Goal: Contribute content: Contribute content

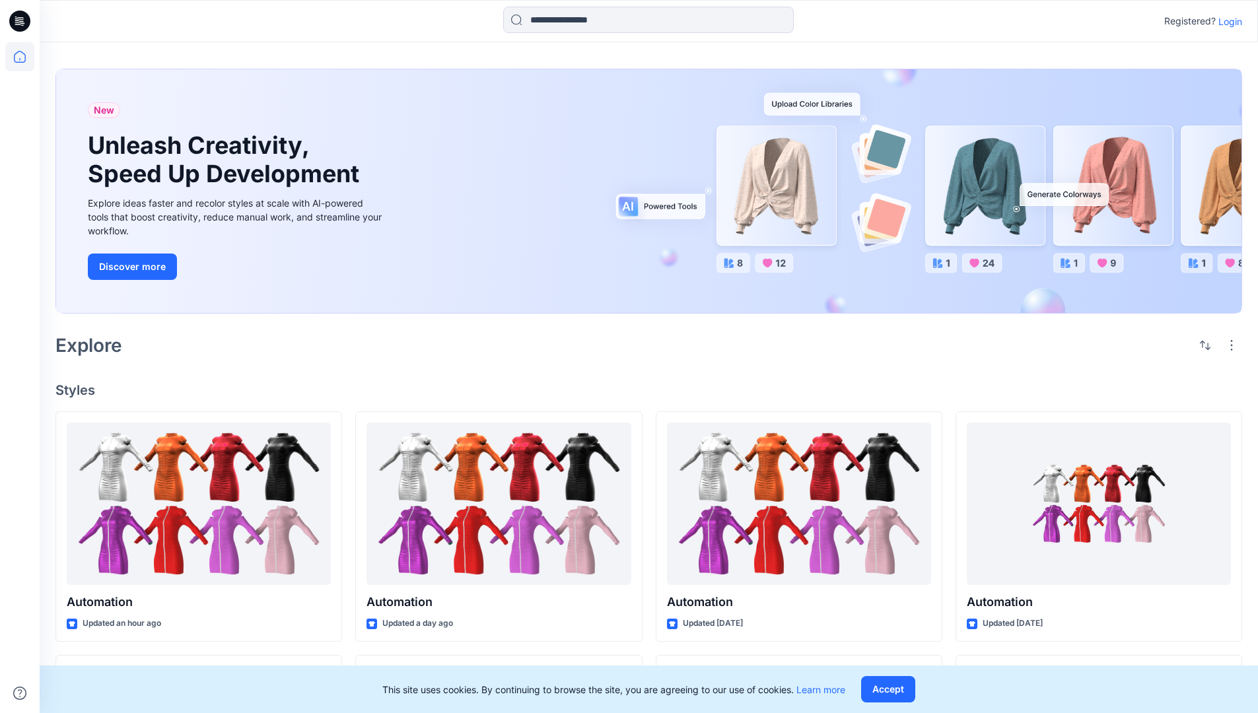
click at [1227, 21] on p "Login" at bounding box center [1230, 22] width 24 height 14
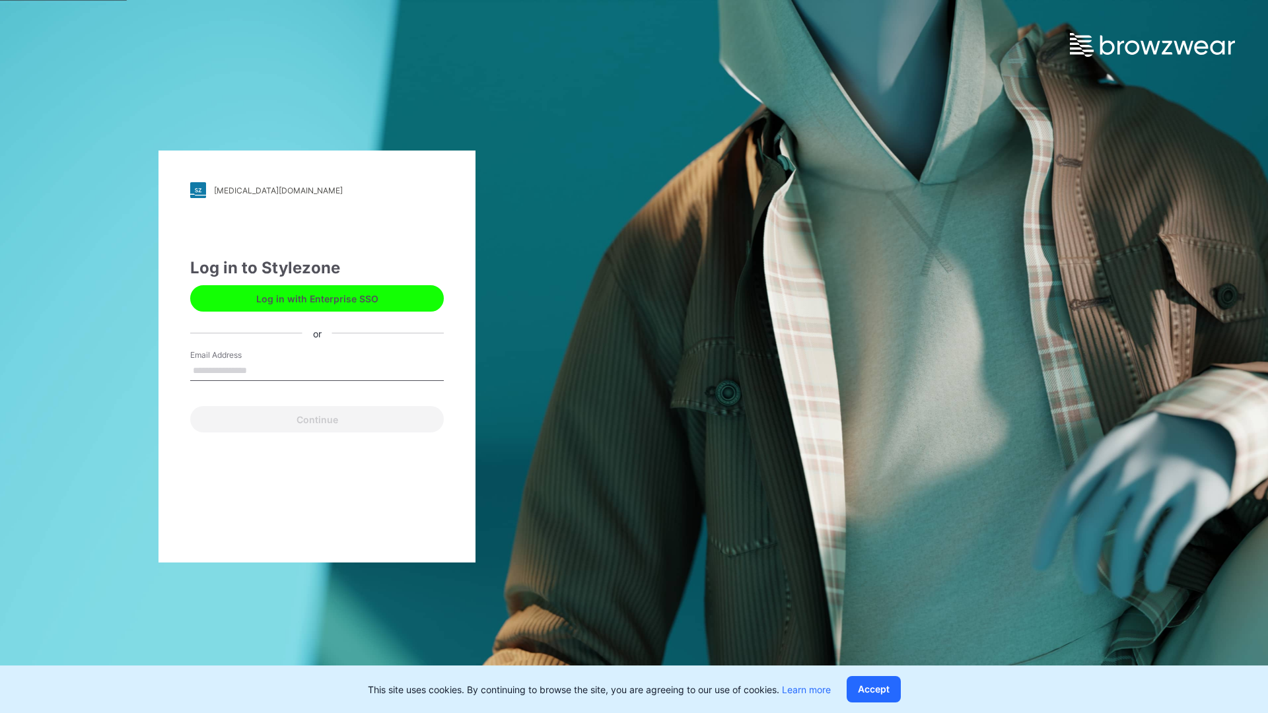
click at [261, 370] on input "Email Address" at bounding box center [317, 371] width 254 height 20
type input "**********"
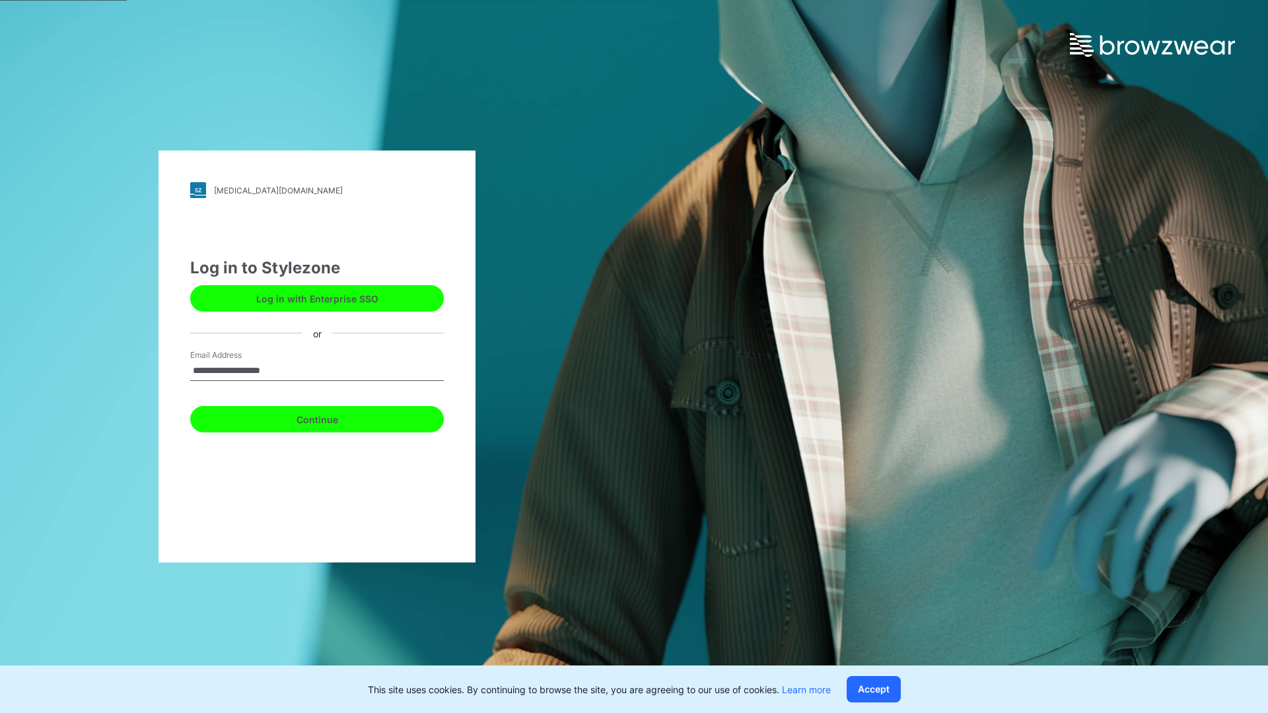
click at [331, 417] on button "Continue" at bounding box center [317, 419] width 254 height 26
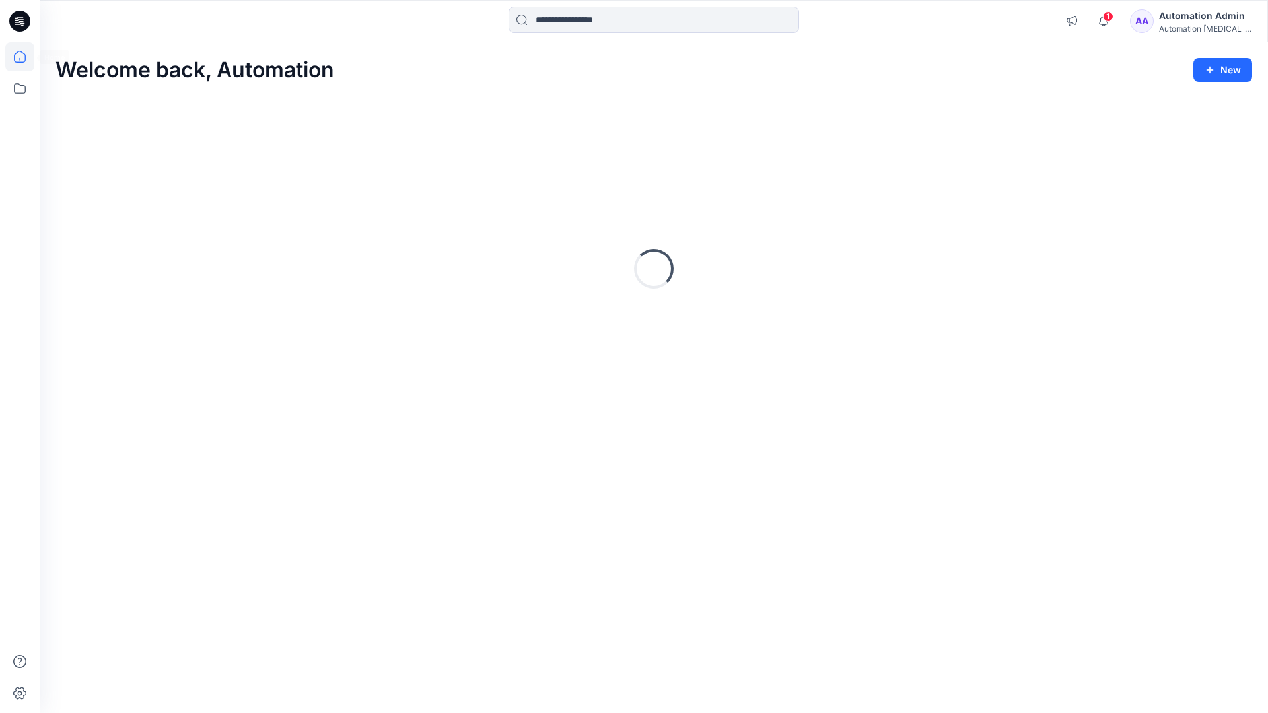
click at [25, 57] on icon at bounding box center [20, 57] width 12 height 12
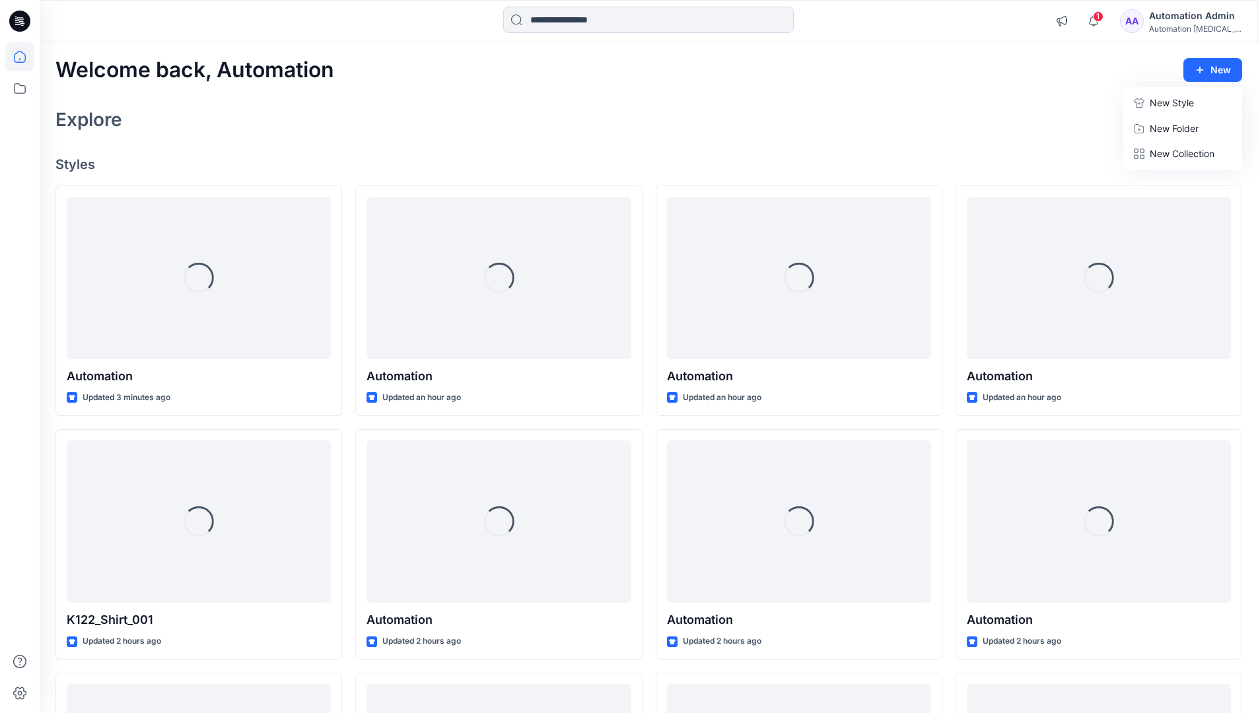
click at [1170, 102] on p "New Style" at bounding box center [1172, 103] width 44 height 16
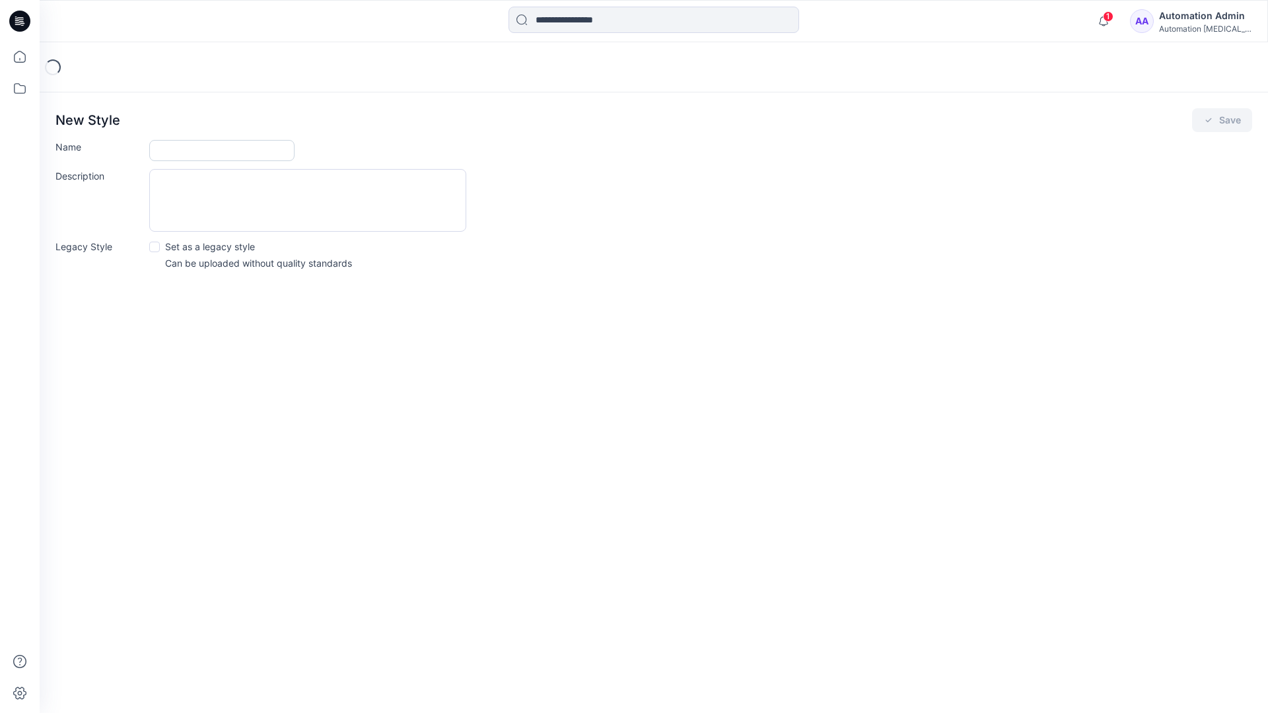
click at [171, 151] on input "Name" at bounding box center [221, 150] width 145 height 21
type input "**********"
click at [1219, 121] on button "Save" at bounding box center [1222, 120] width 60 height 24
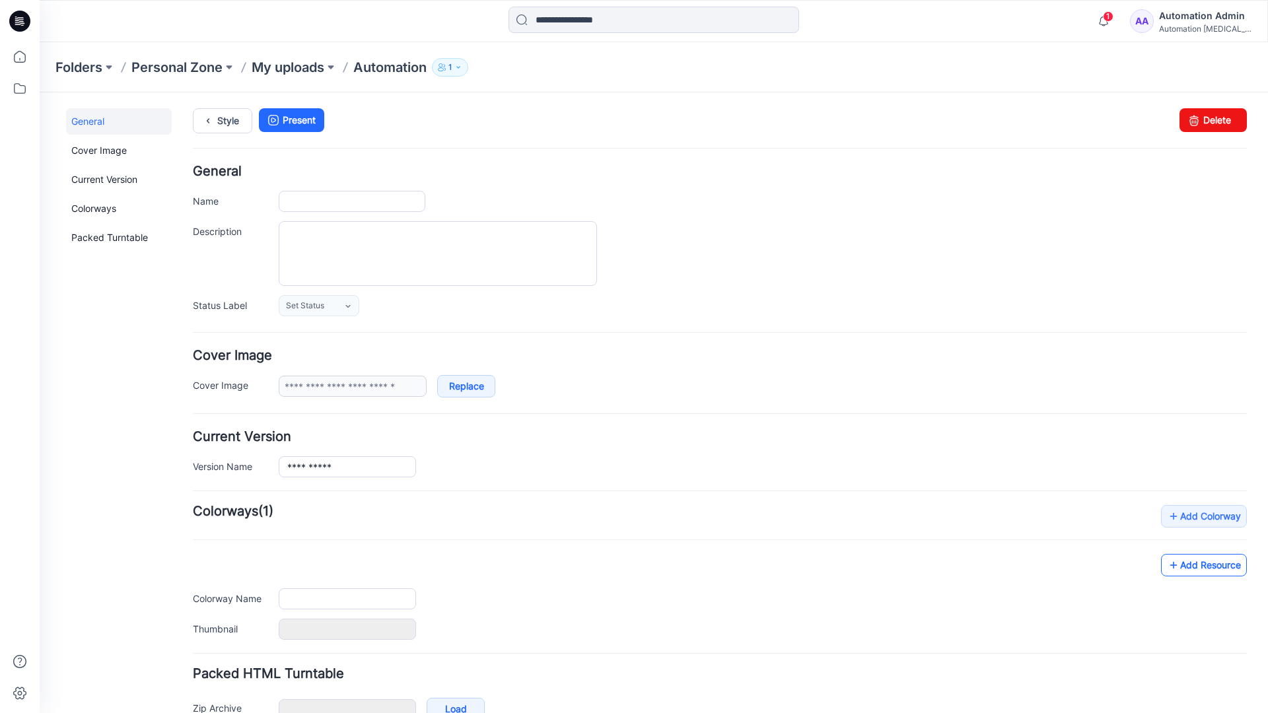
click at [1214, 569] on link "Add Resource" at bounding box center [1204, 565] width 86 height 22
type input "**********"
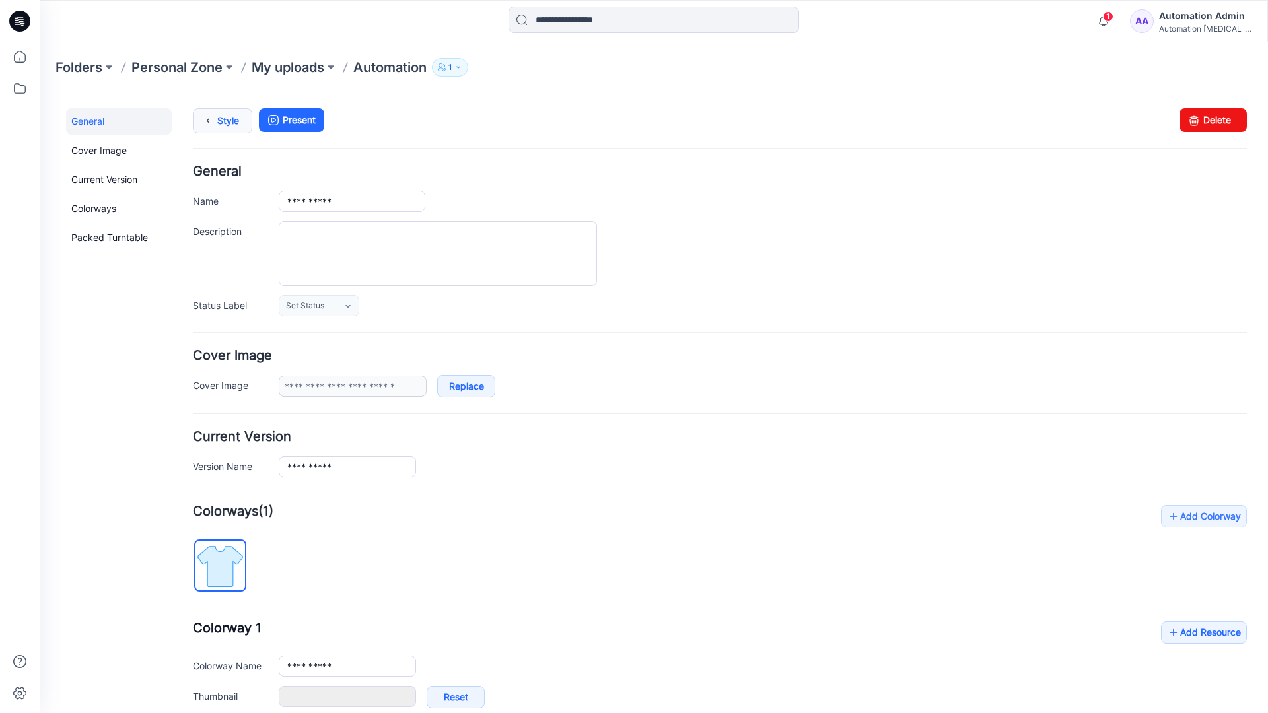
click at [224, 119] on link "Style" at bounding box center [222, 120] width 59 height 25
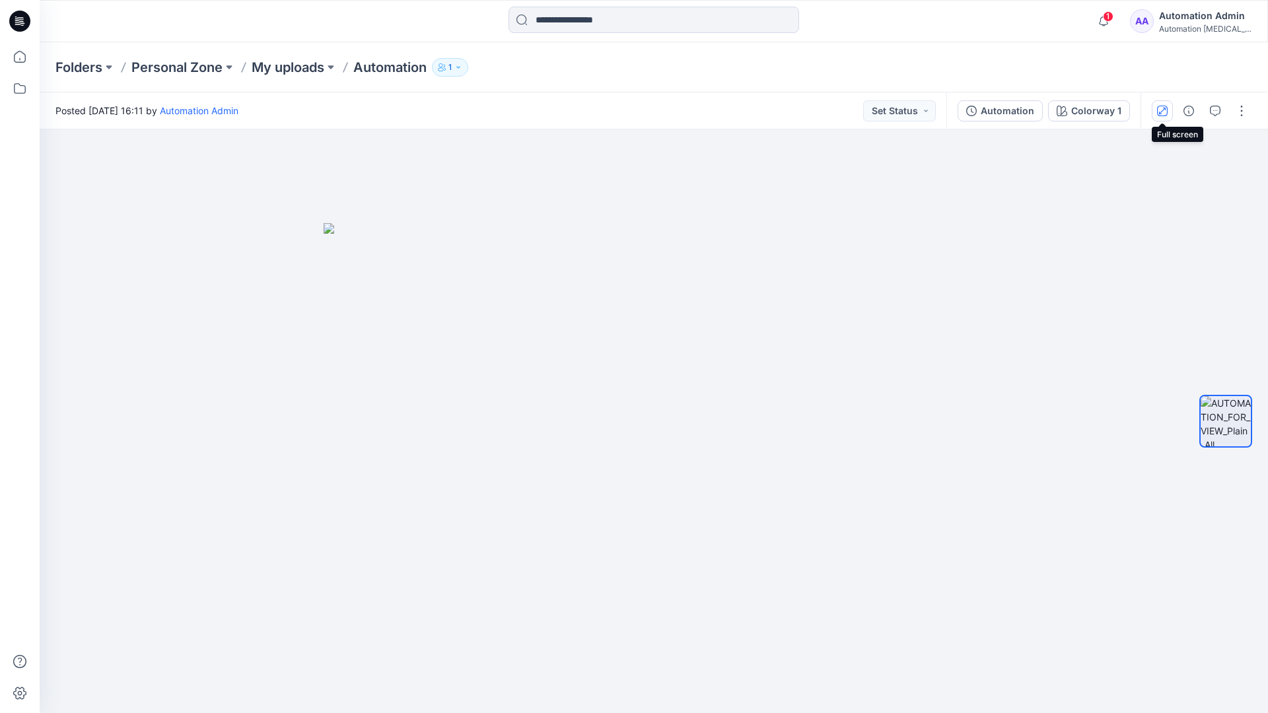
click at [1164, 108] on icon "button" at bounding box center [1162, 110] width 7 height 7
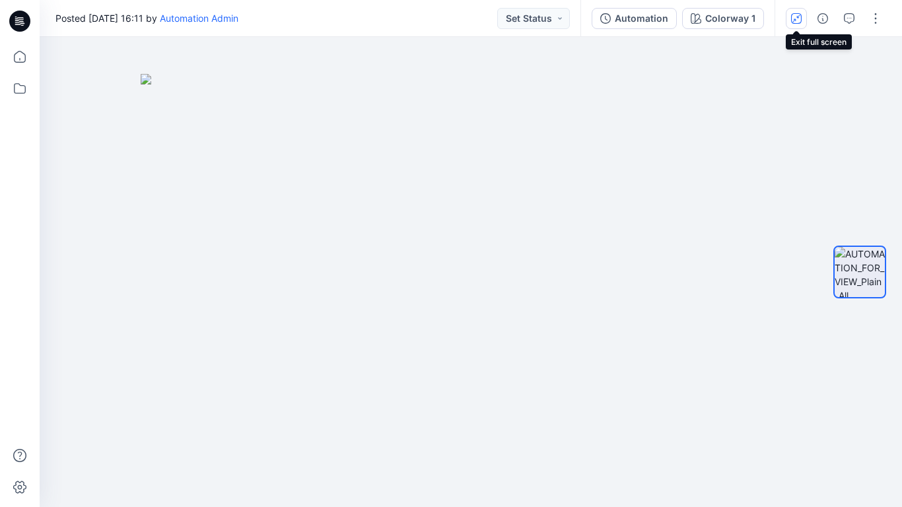
click at [794, 23] on button "button" at bounding box center [796, 18] width 21 height 21
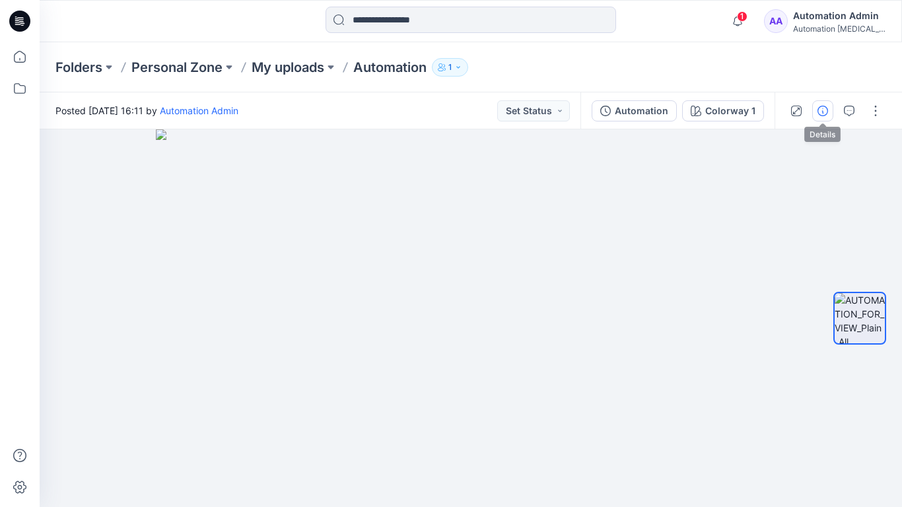
click at [820, 111] on icon "button" at bounding box center [822, 111] width 11 height 11
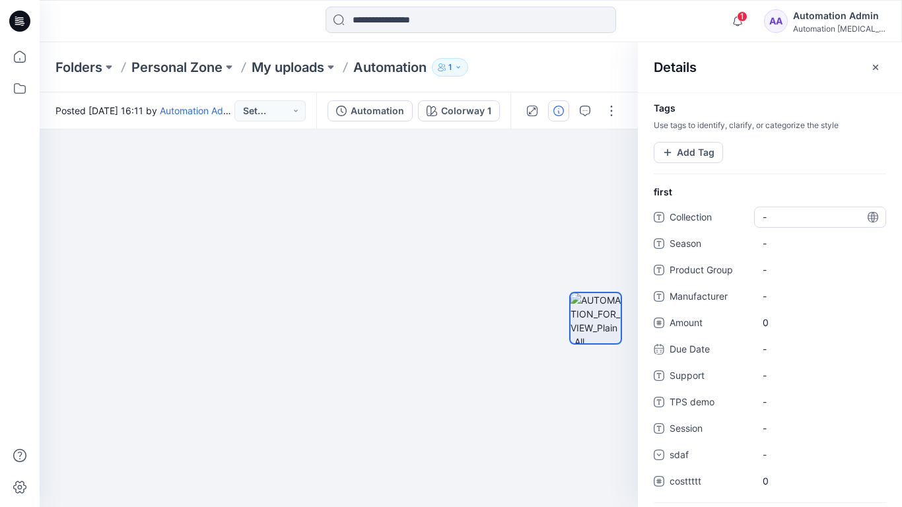
click at [777, 214] on span "-" at bounding box center [820, 217] width 115 height 14
type textarea "**********"
click at [600, 218] on div at bounding box center [595, 319] width 53 height 216
click at [804, 221] on span "dsfdsfsdfsdfsd" at bounding box center [820, 217] width 115 height 14
type textarea "*"
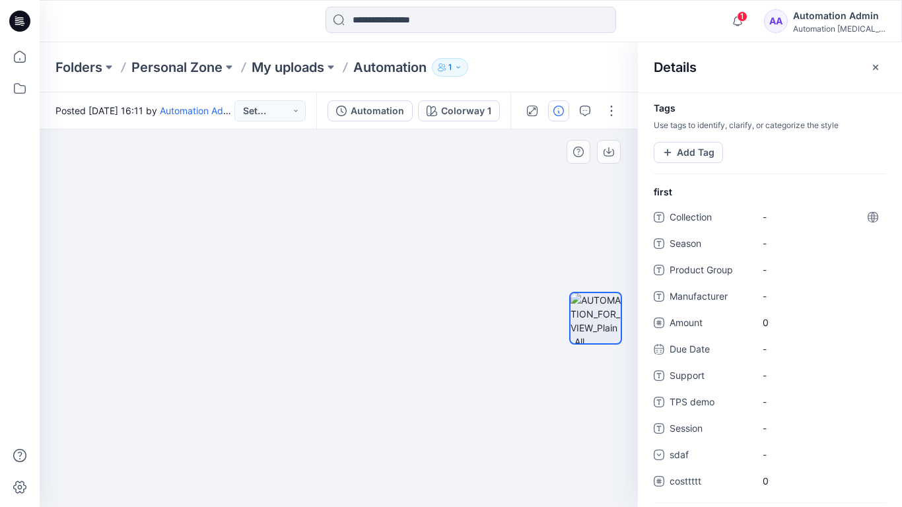
click at [564, 211] on div at bounding box center [595, 319] width 85 height 216
click at [689, 156] on button "Add Tag" at bounding box center [688, 152] width 69 height 21
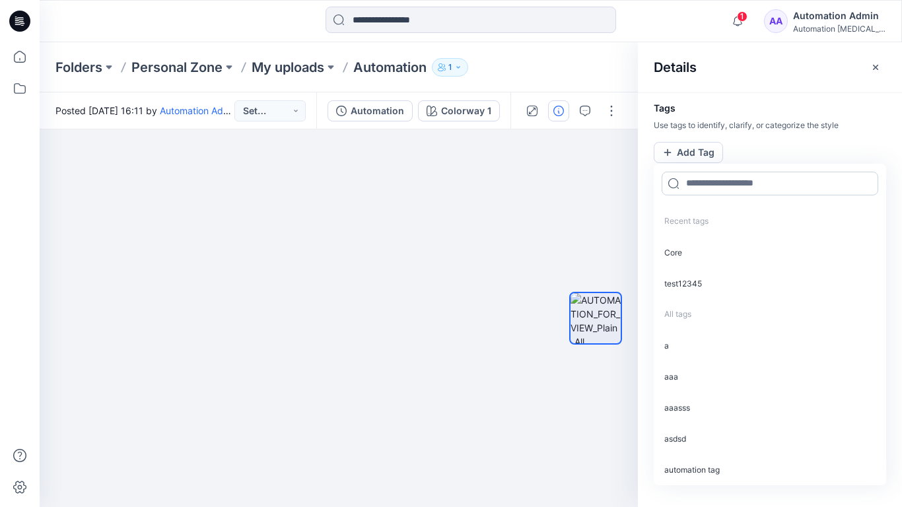
click at [707, 189] on input at bounding box center [770, 184] width 217 height 24
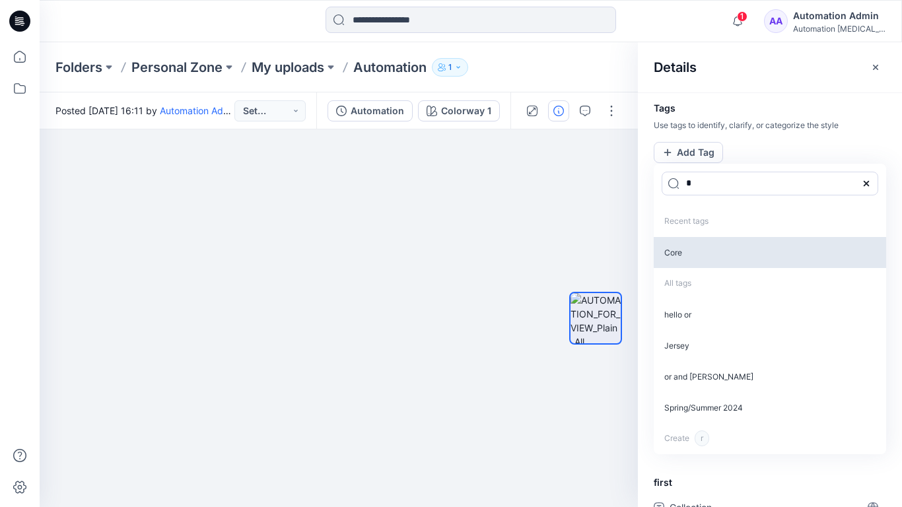
type input "*"
click at [685, 256] on p "Core" at bounding box center [770, 252] width 232 height 31
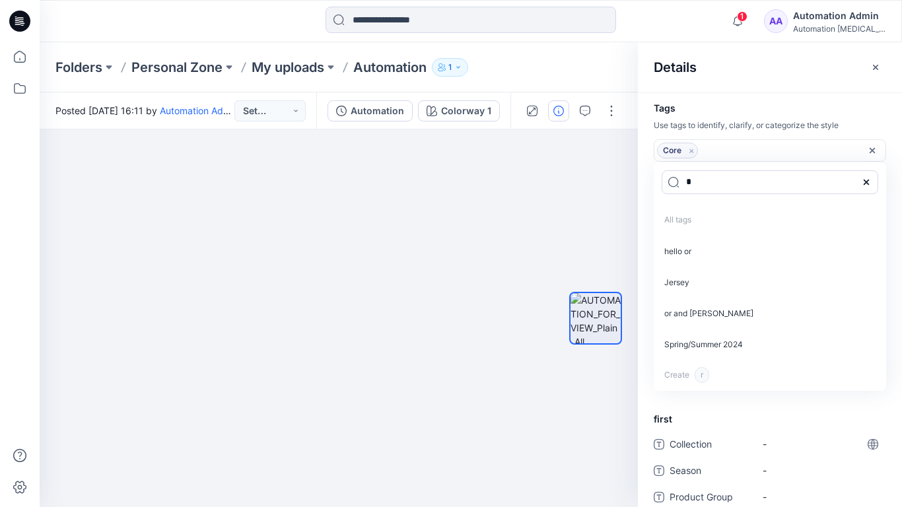
click at [691, 153] on icon "Remove tag" at bounding box center [691, 150] width 11 height 11
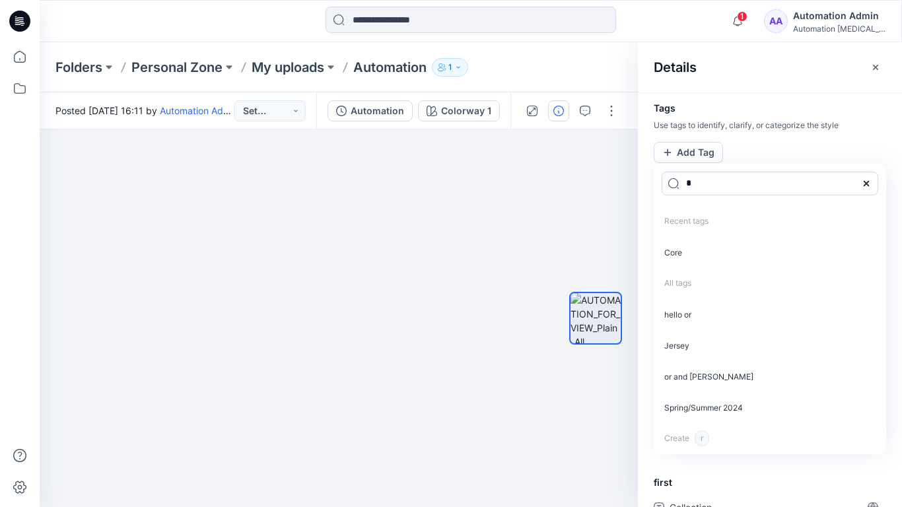
click at [870, 182] on icon at bounding box center [866, 183] width 11 height 11
click at [870, 69] on icon "button" at bounding box center [875, 67] width 11 height 11
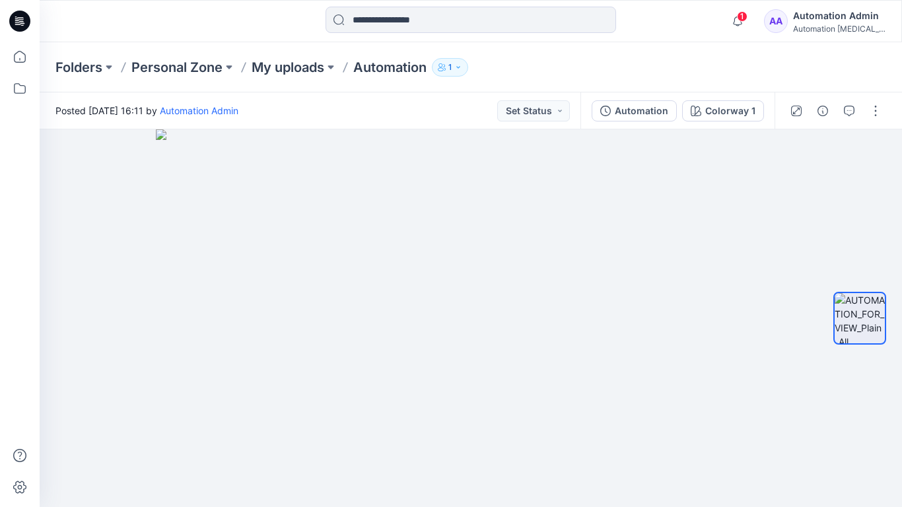
click at [815, 14] on div "Automation Admin" at bounding box center [839, 16] width 92 height 16
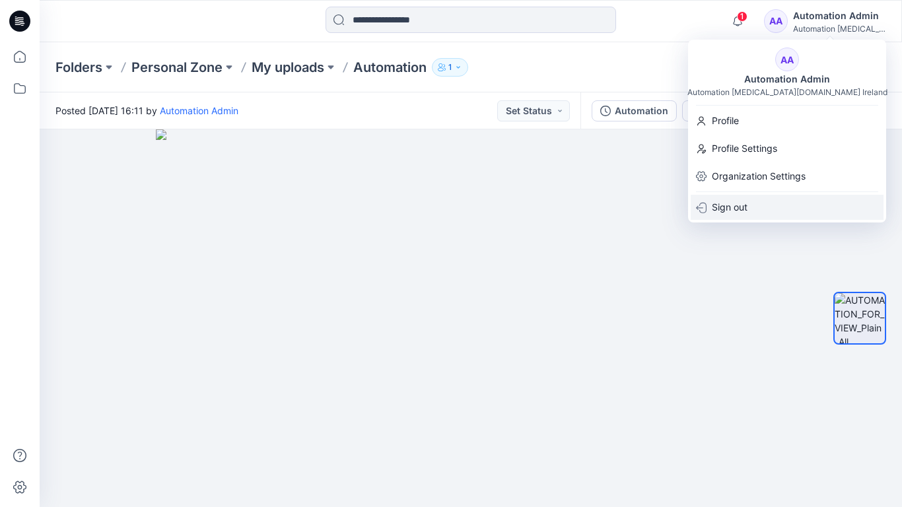
click at [734, 201] on p "Sign out" at bounding box center [730, 207] width 36 height 25
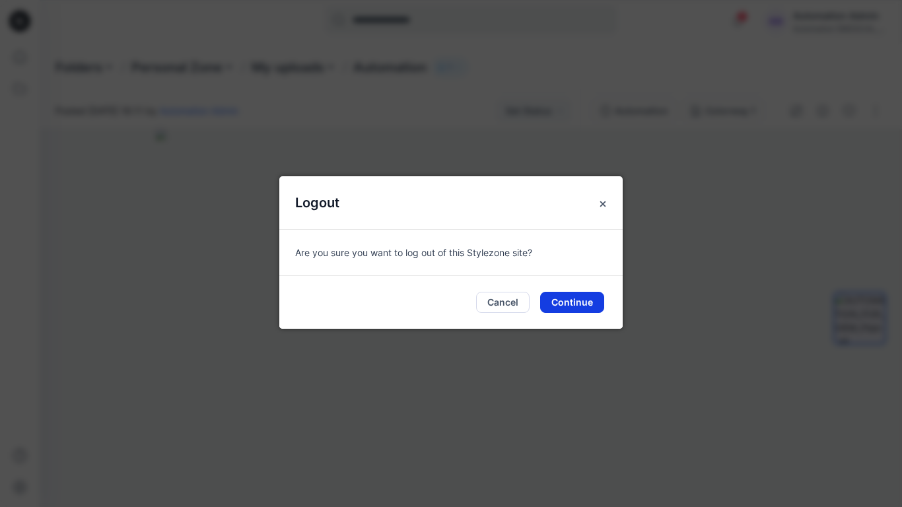
click at [570, 296] on button "Continue" at bounding box center [572, 302] width 64 height 21
